Goal: Contribute content

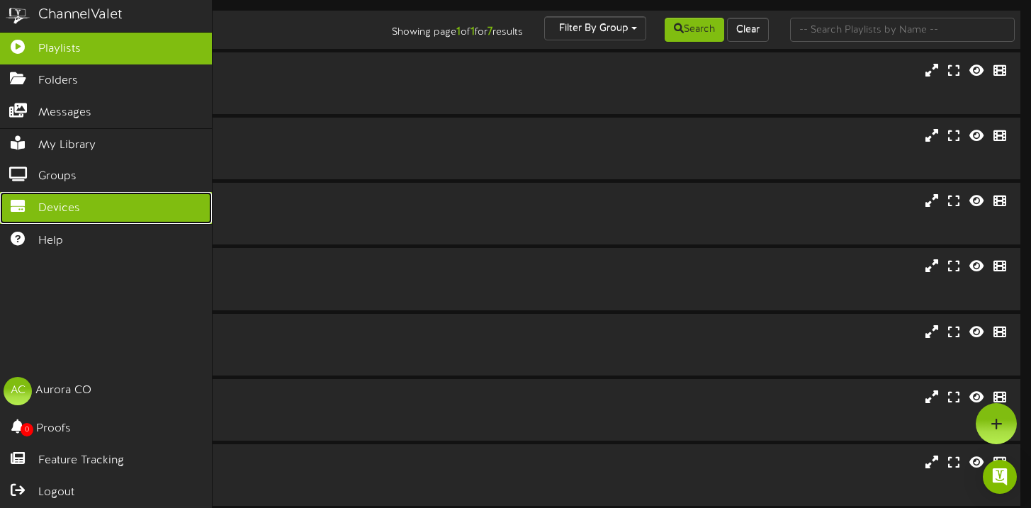
click at [97, 205] on link "Devices" at bounding box center [106, 208] width 212 height 32
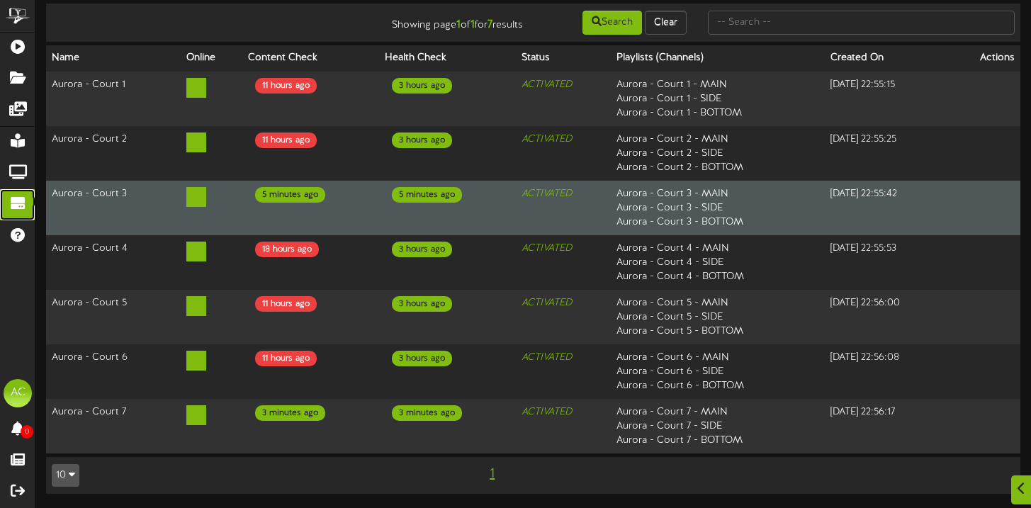
scroll to position [93, 0]
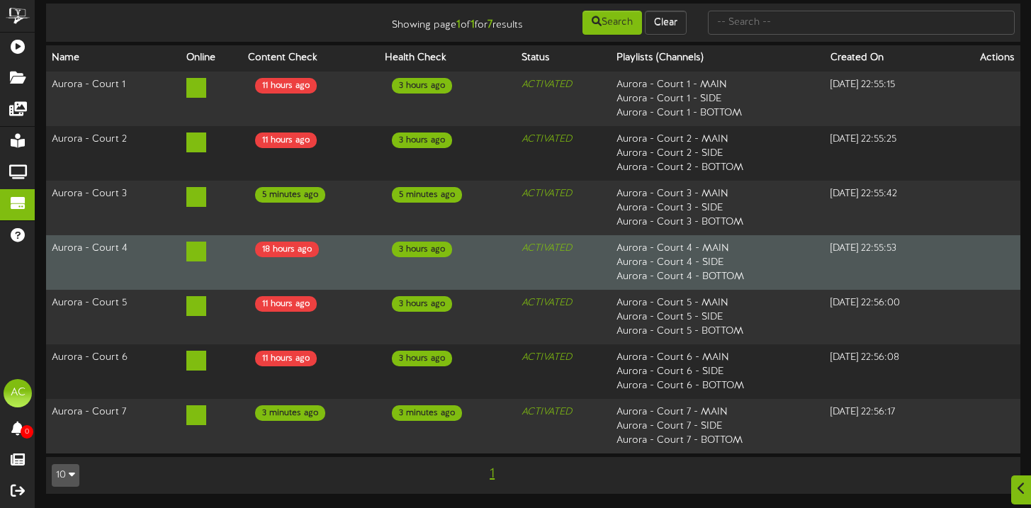
click at [415, 249] on div "3 hours ago" at bounding box center [422, 250] width 60 height 16
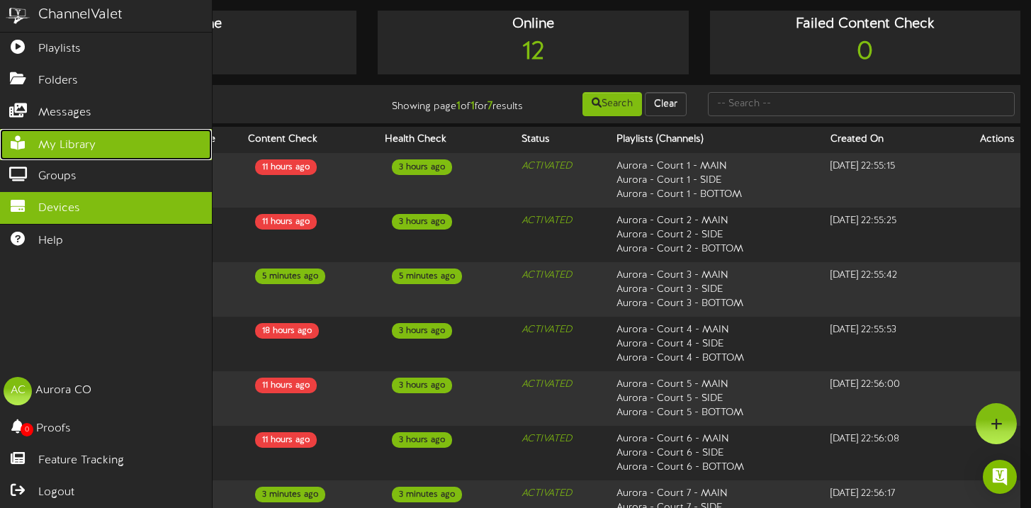
click at [74, 137] on link "My Library" at bounding box center [106, 145] width 212 height 32
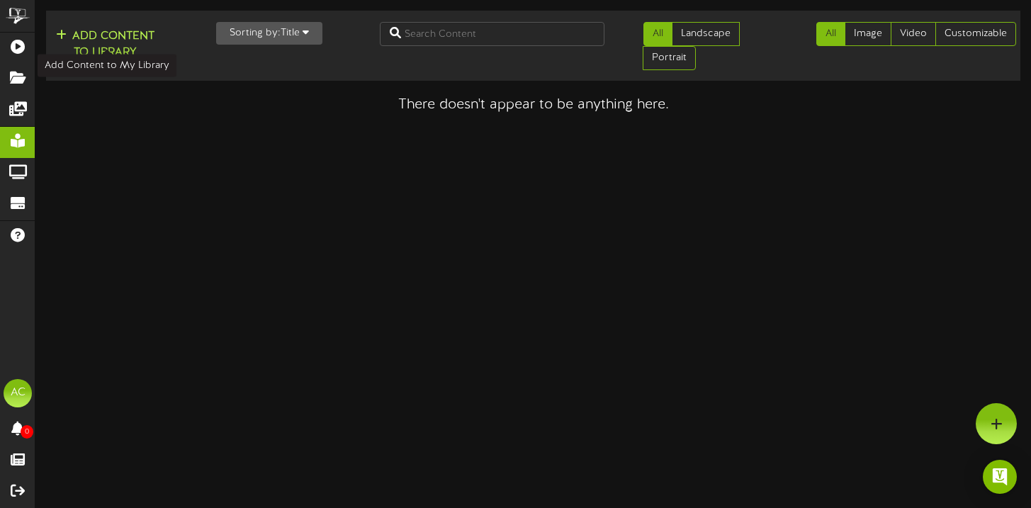
click at [101, 30] on button "Add Content to Library" at bounding box center [105, 45] width 107 height 34
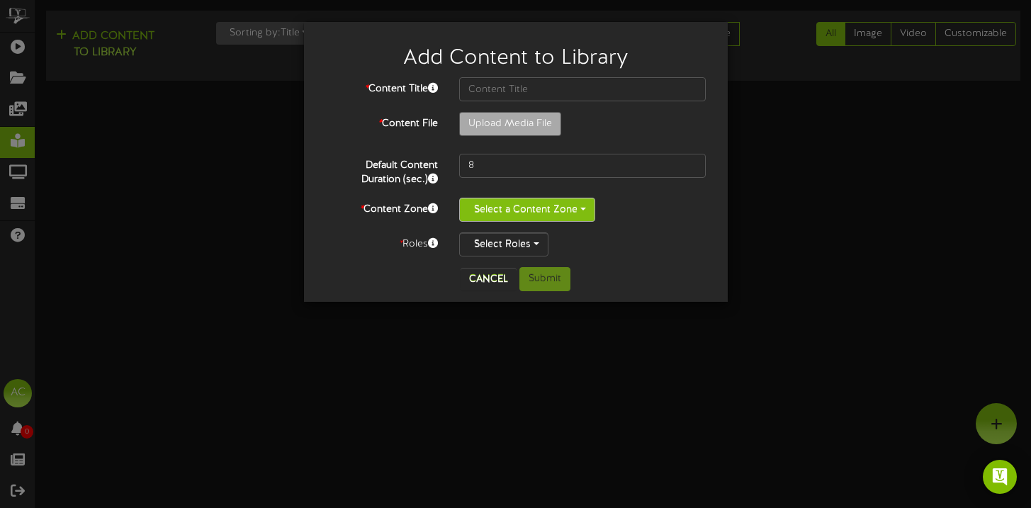
click at [577, 211] on button "Select a Content Zone" at bounding box center [527, 210] width 136 height 24
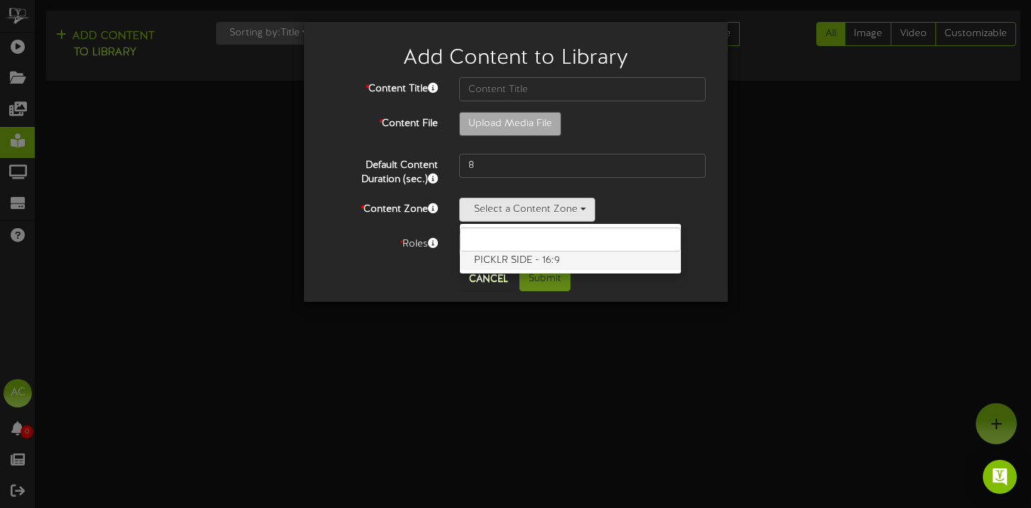
click at [557, 261] on label "PICKLR SIDE - 16:9" at bounding box center [570, 260] width 221 height 18
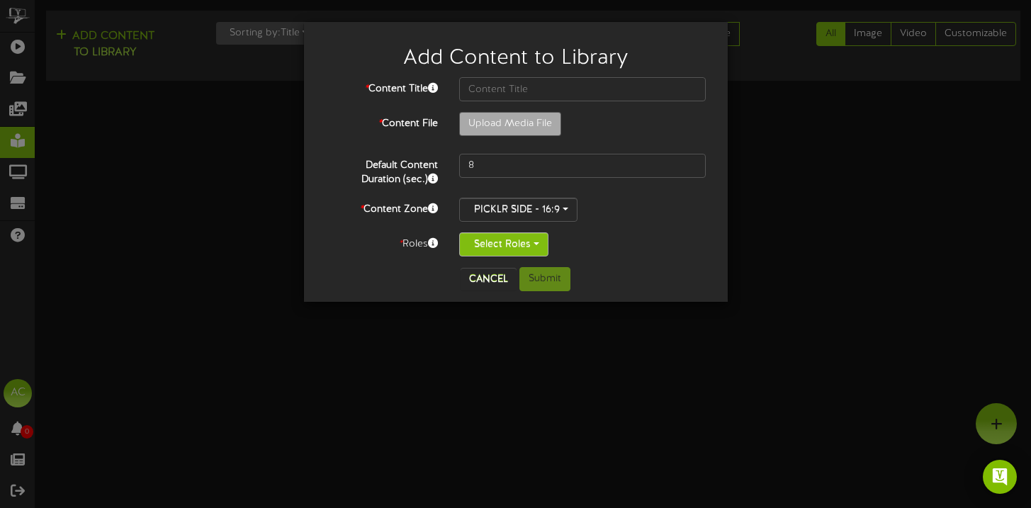
click at [525, 246] on button "Select Roles" at bounding box center [503, 244] width 89 height 24
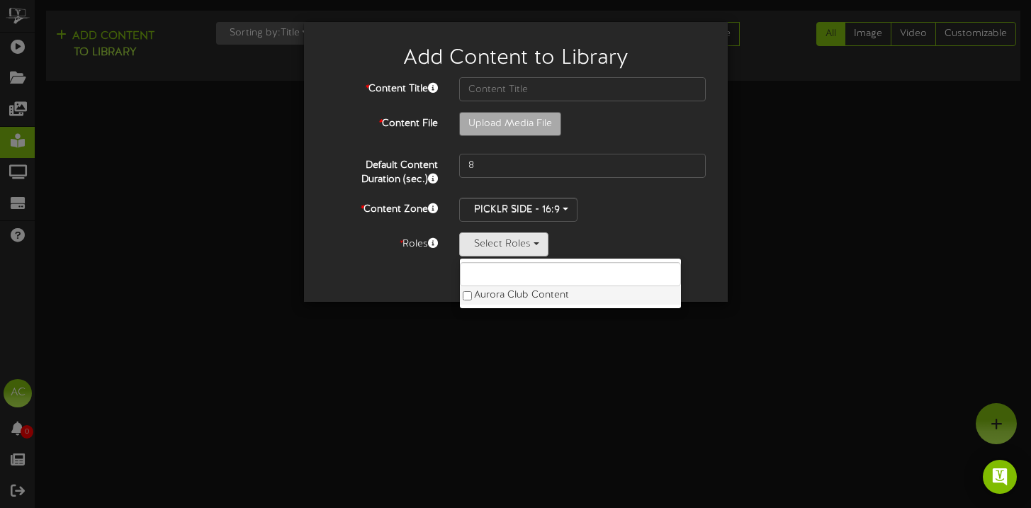
click at [534, 296] on label "Aurora Club Content" at bounding box center [570, 295] width 221 height 18
click at [646, 246] on div "Aurora Club Content Aurora Club Content" at bounding box center [582, 244] width 247 height 24
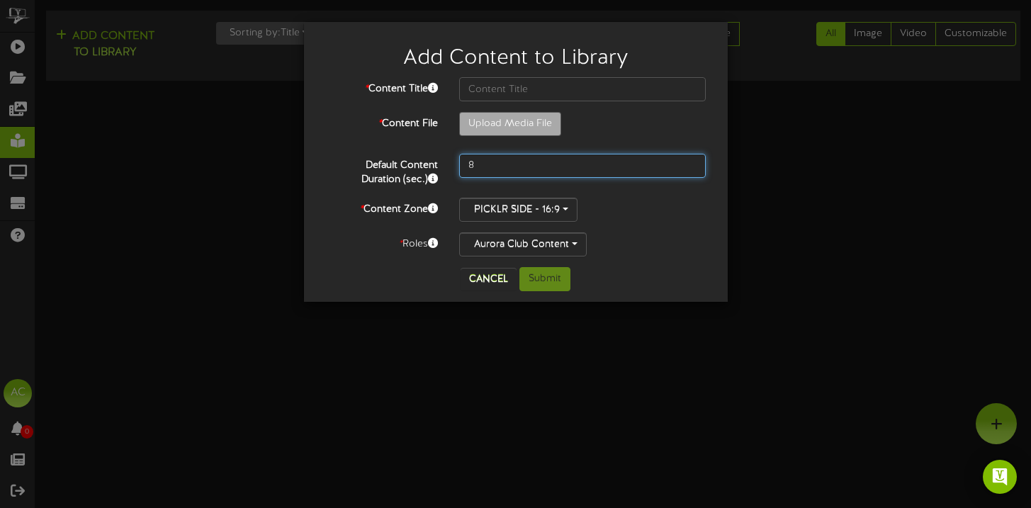
click at [506, 169] on input "8" at bounding box center [582, 166] width 247 height 24
click at [782, 171] on div "Add Content to Library * Content Title * Content File Upload Media File 8 *" at bounding box center [515, 254] width 1031 height 508
